Goal: Find specific page/section: Find specific page/section

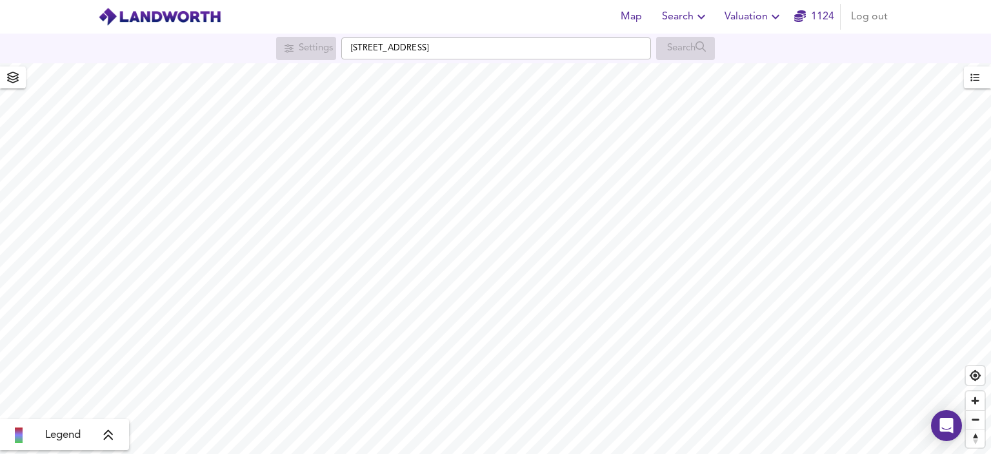
click at [506, 50] on input "[STREET_ADDRESS]" at bounding box center [496, 48] width 310 height 22
click at [562, 46] on input "[STREET_ADDRESS]" at bounding box center [496, 48] width 310 height 22
click at [548, 52] on input "[STREET_ADDRESS]" at bounding box center [496, 48] width 310 height 22
click at [568, 46] on input "[STREET_ADDRESS]" at bounding box center [496, 48] width 310 height 22
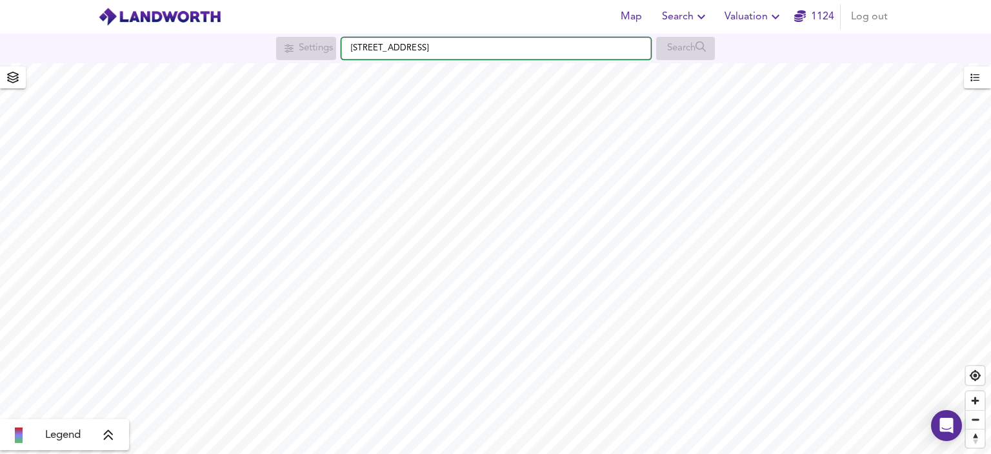
click at [568, 46] on input "[STREET_ADDRESS]" at bounding box center [496, 48] width 310 height 22
paste input "text"
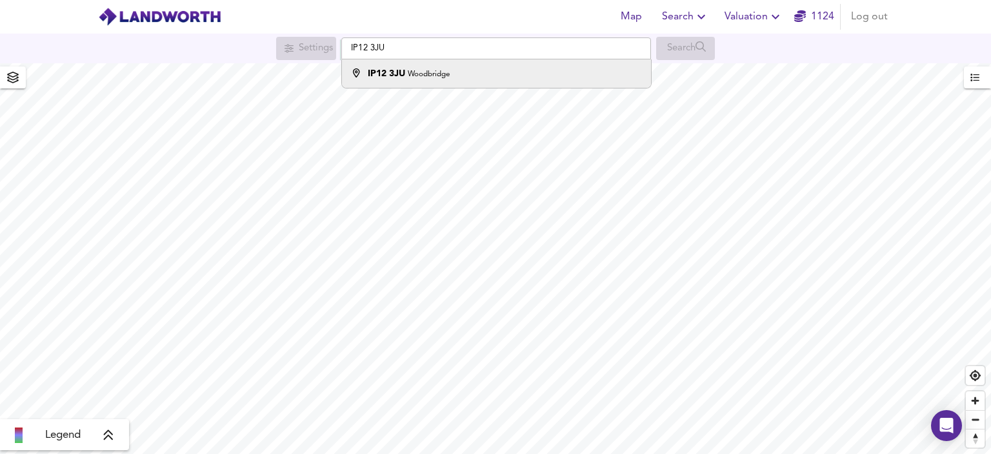
click at [474, 71] on div "IP12 3JU Woodbridge" at bounding box center [493, 73] width 296 height 13
type input "Woodbridge IP12 3JU"
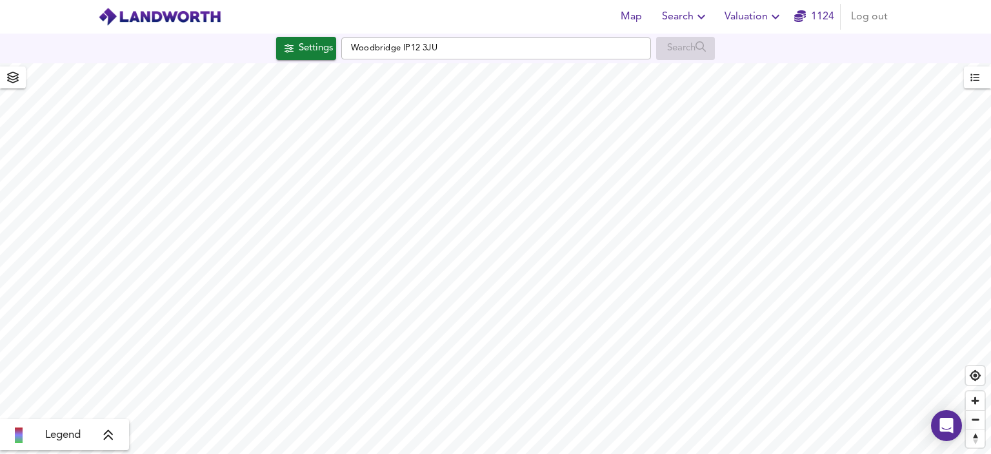
checkbox input "false"
checkbox input "true"
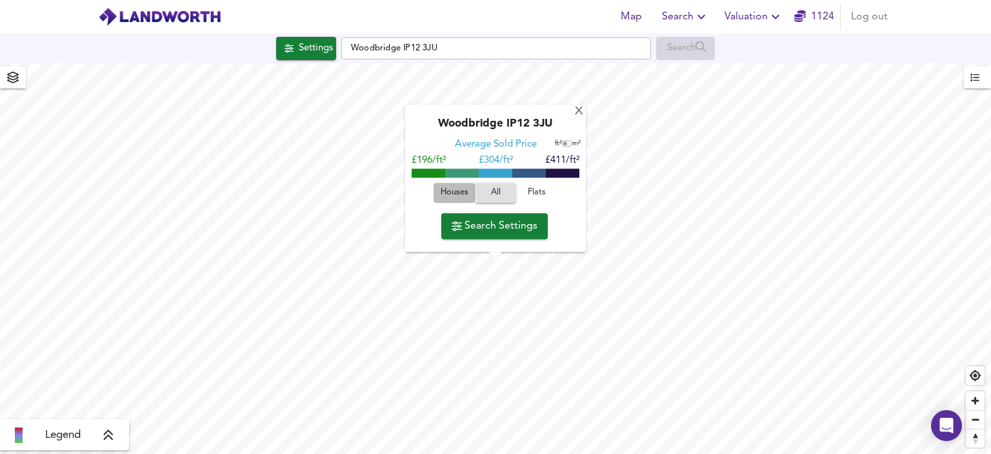
click at [454, 192] on span "Houses" at bounding box center [454, 193] width 35 height 15
